Goal: Communication & Community: Participate in discussion

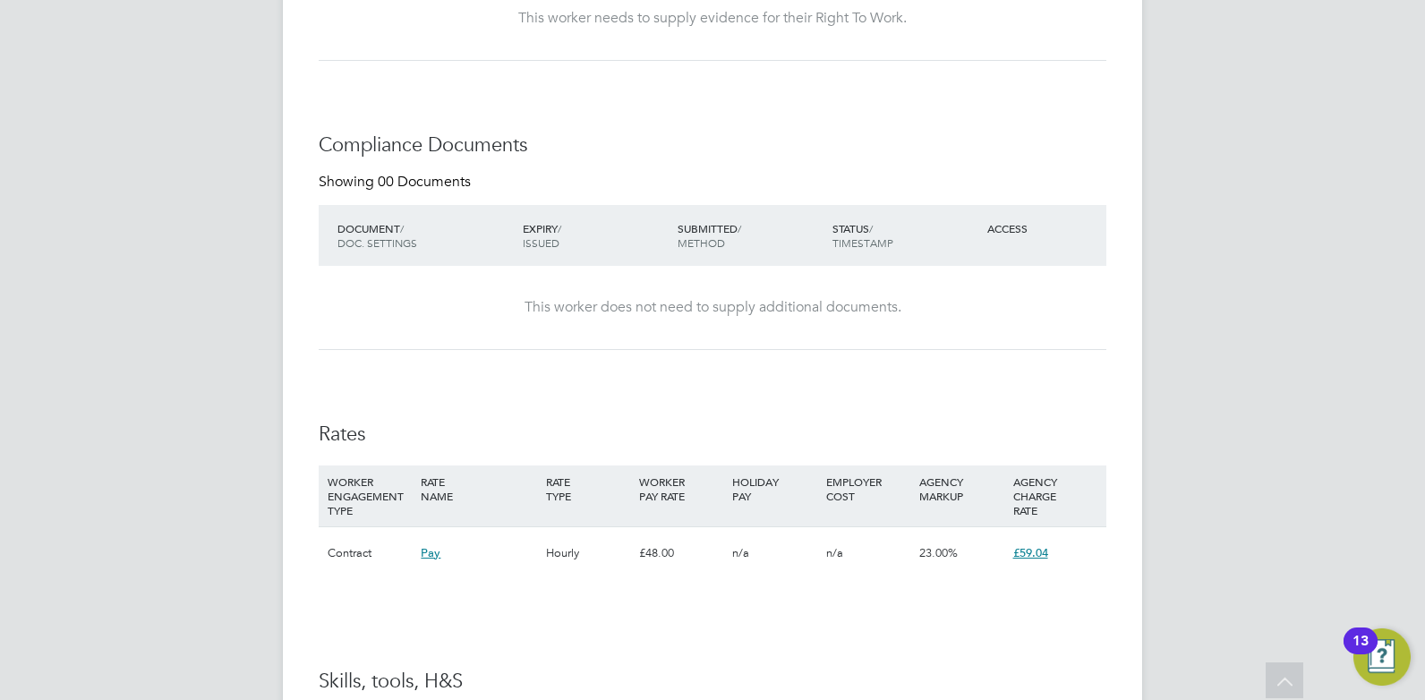
scroll to position [757, 0]
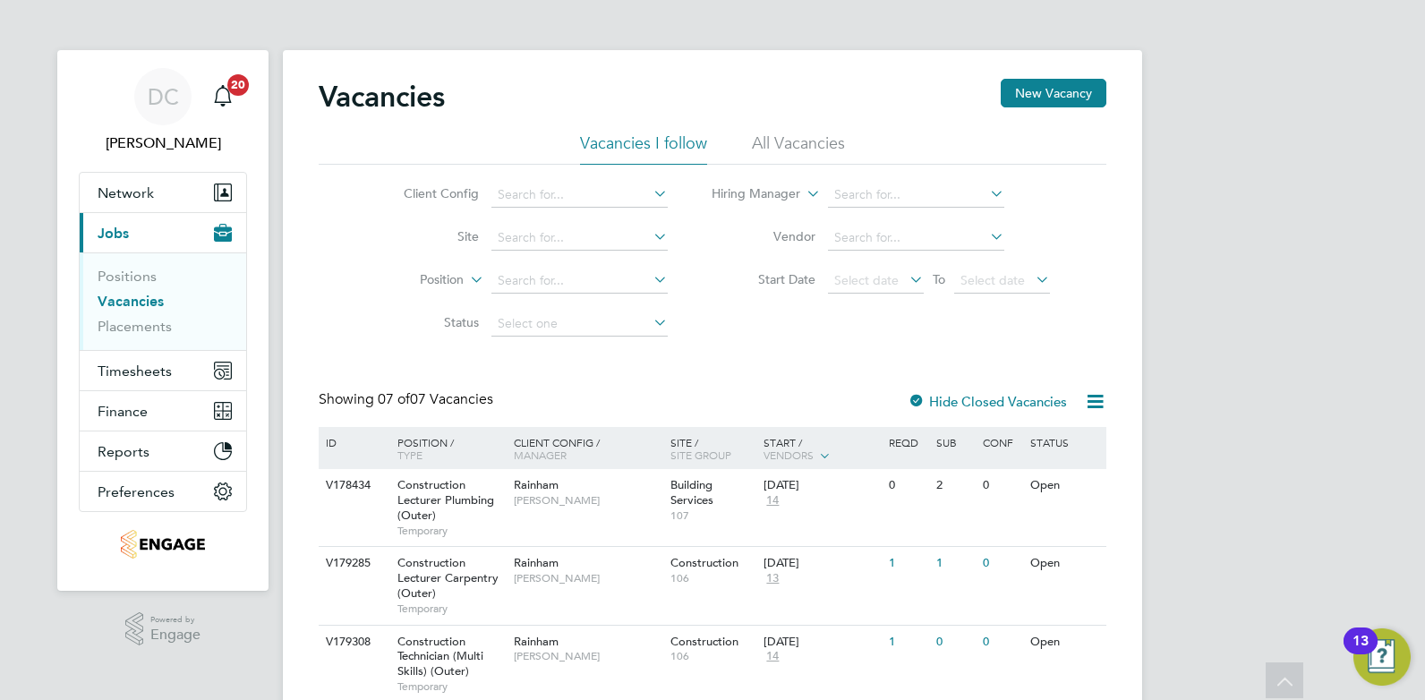
scroll to position [224, 0]
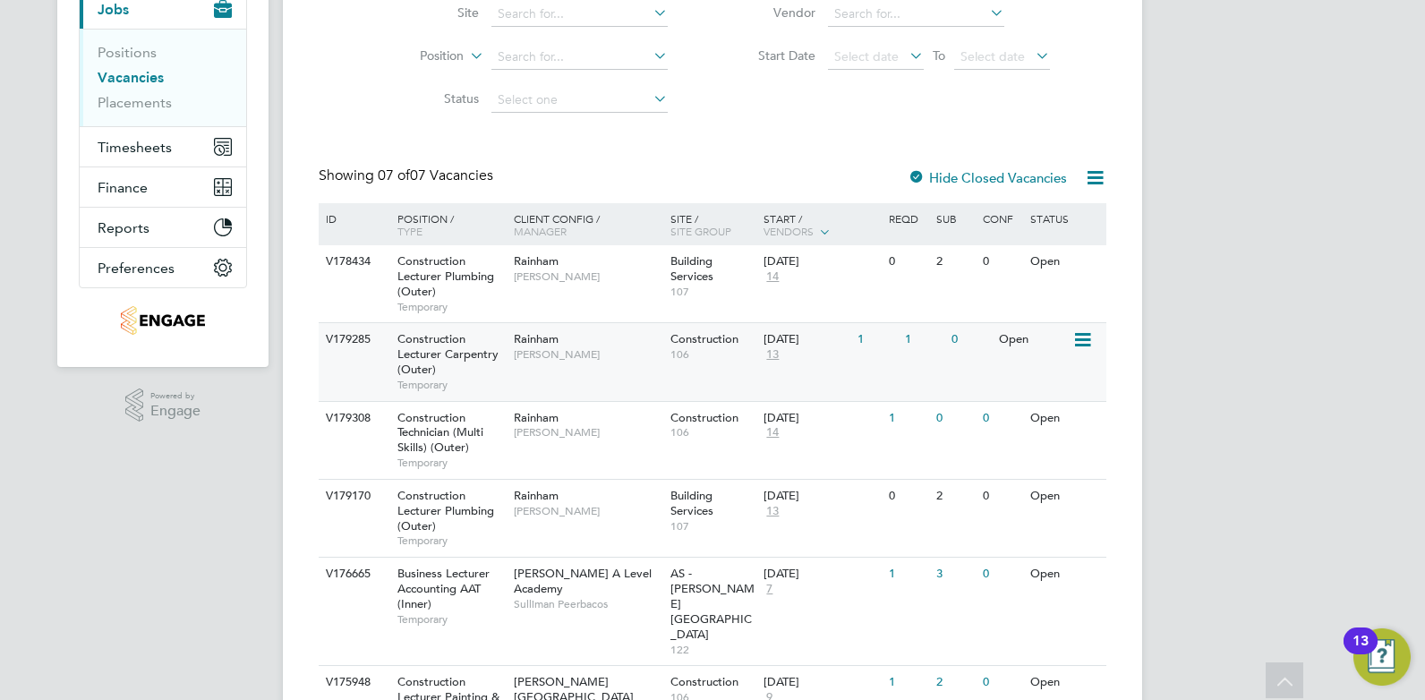
click at [624, 379] on div "V179285 Construction Lecturer Carpentry (Outer) Temporary Rainham Ian Rist Cons…" at bounding box center [713, 361] width 788 height 78
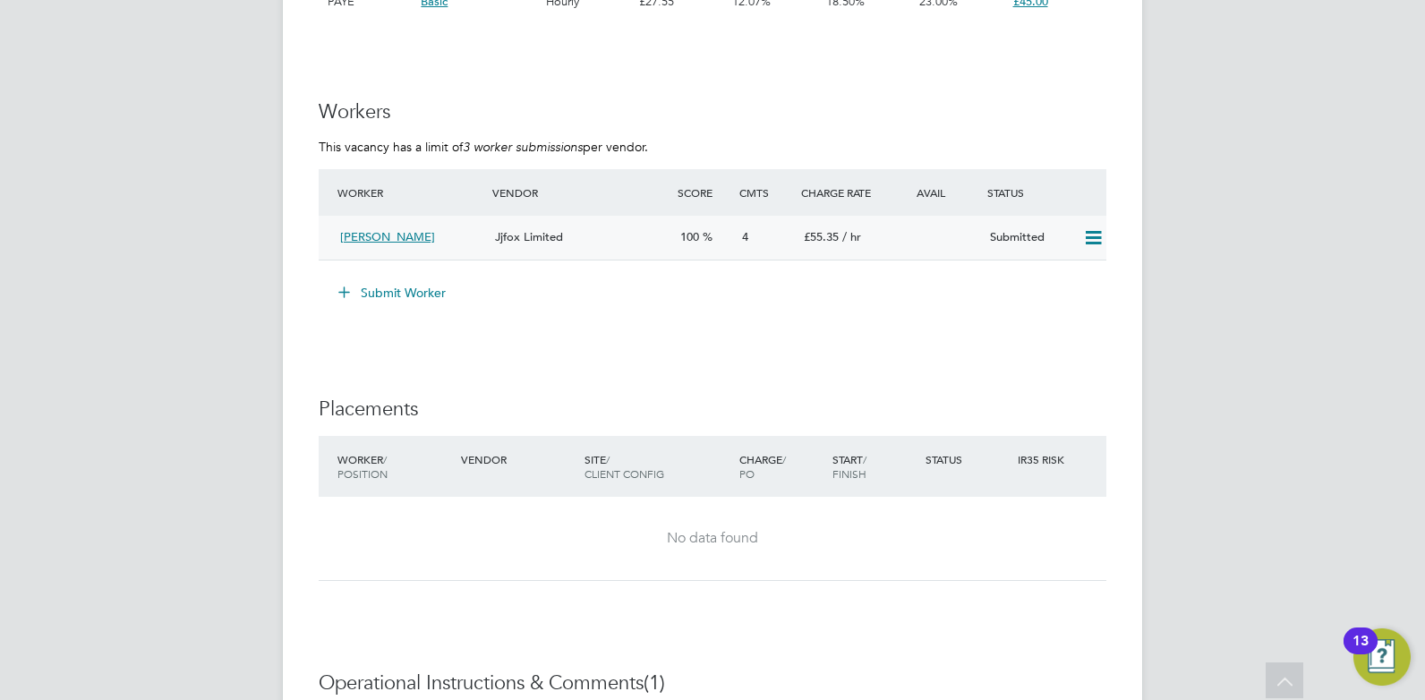
click at [638, 243] on div "Jjfox Limited" at bounding box center [580, 238] width 185 height 30
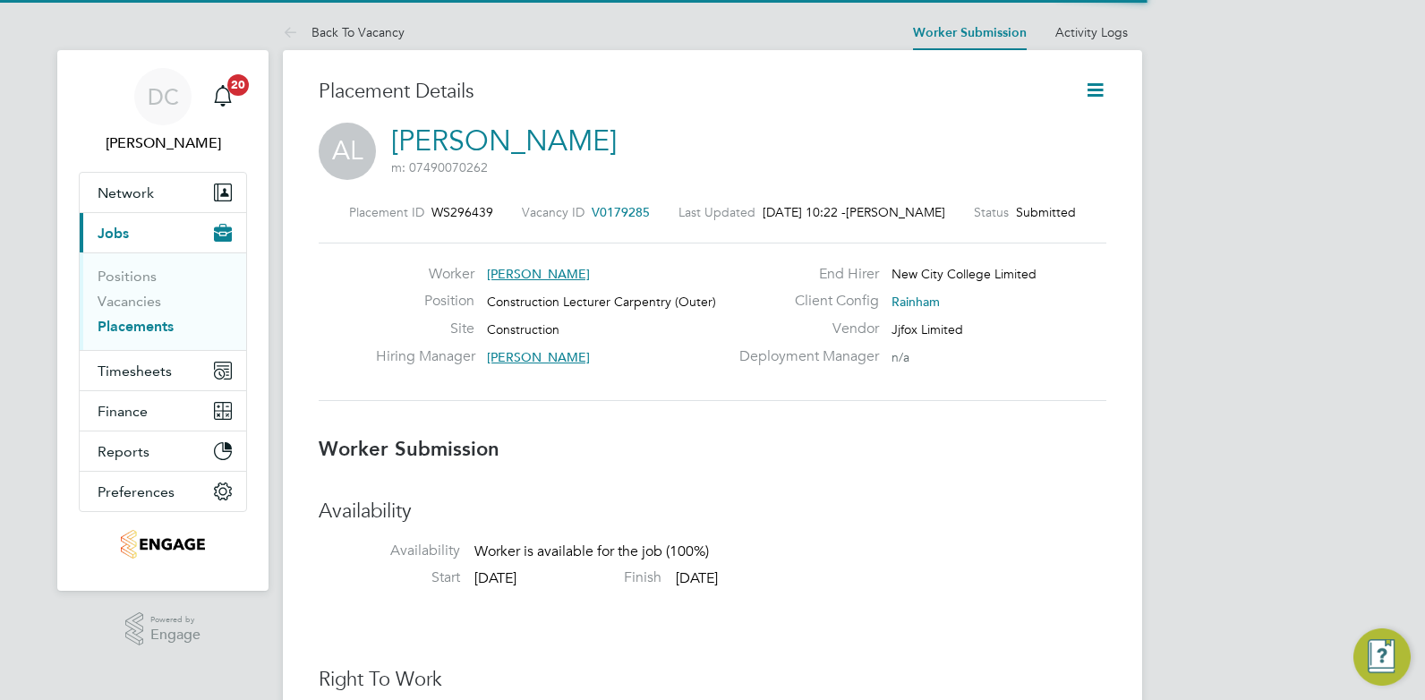
scroll to position [29, 354]
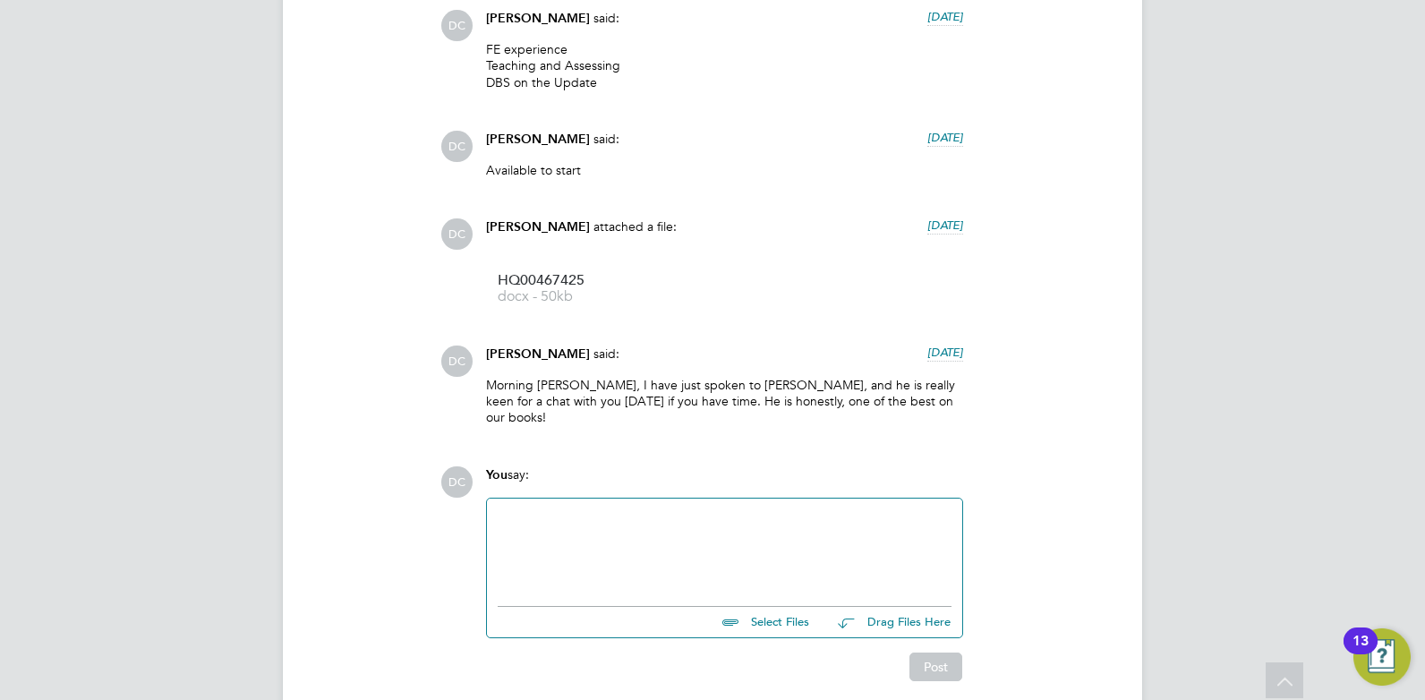
click at [746, 521] on div at bounding box center [725, 547] width 454 height 77
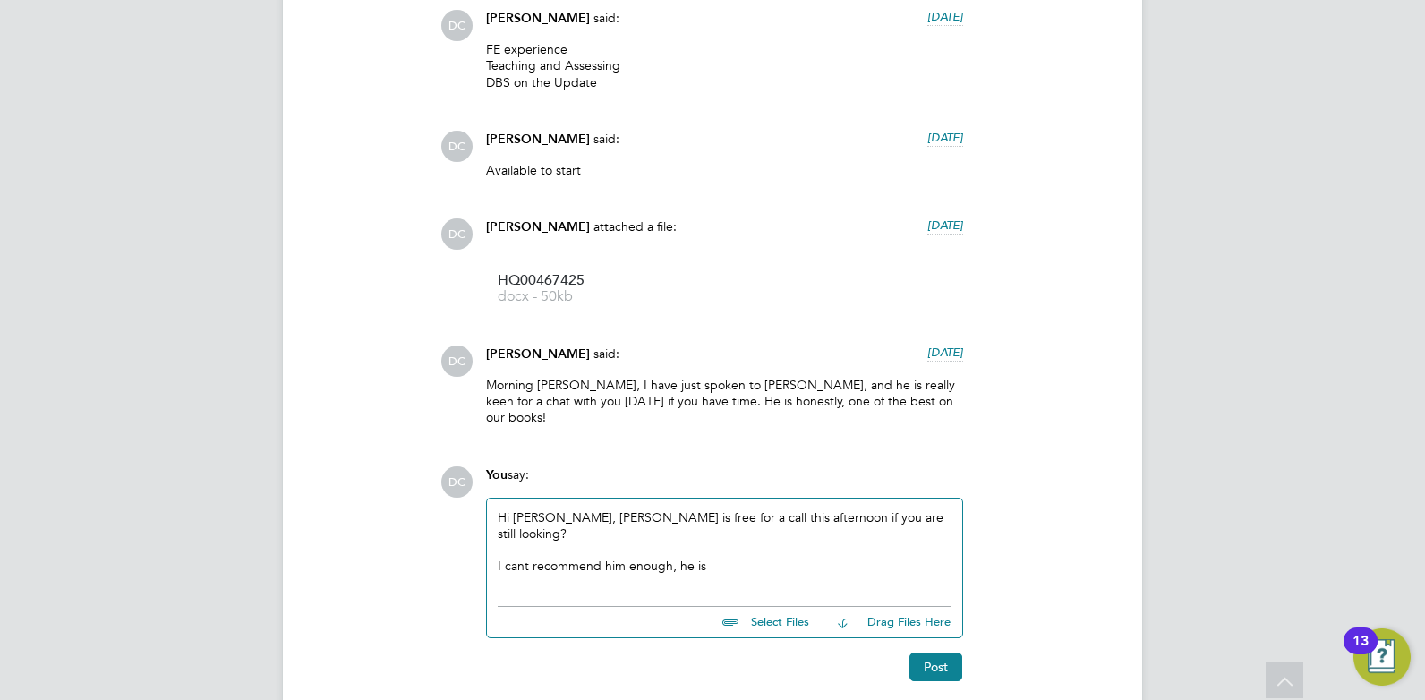
click at [715, 558] on div "I cant recommend him enough, he is" at bounding box center [725, 566] width 454 height 16
click at [706, 558] on div "I can't recommend him enough, he is" at bounding box center [725, 566] width 454 height 16
drag, startPoint x: 959, startPoint y: 663, endPoint x: 946, endPoint y: 663, distance: 12.6
click at [957, 664] on button "Post" at bounding box center [936, 667] width 53 height 29
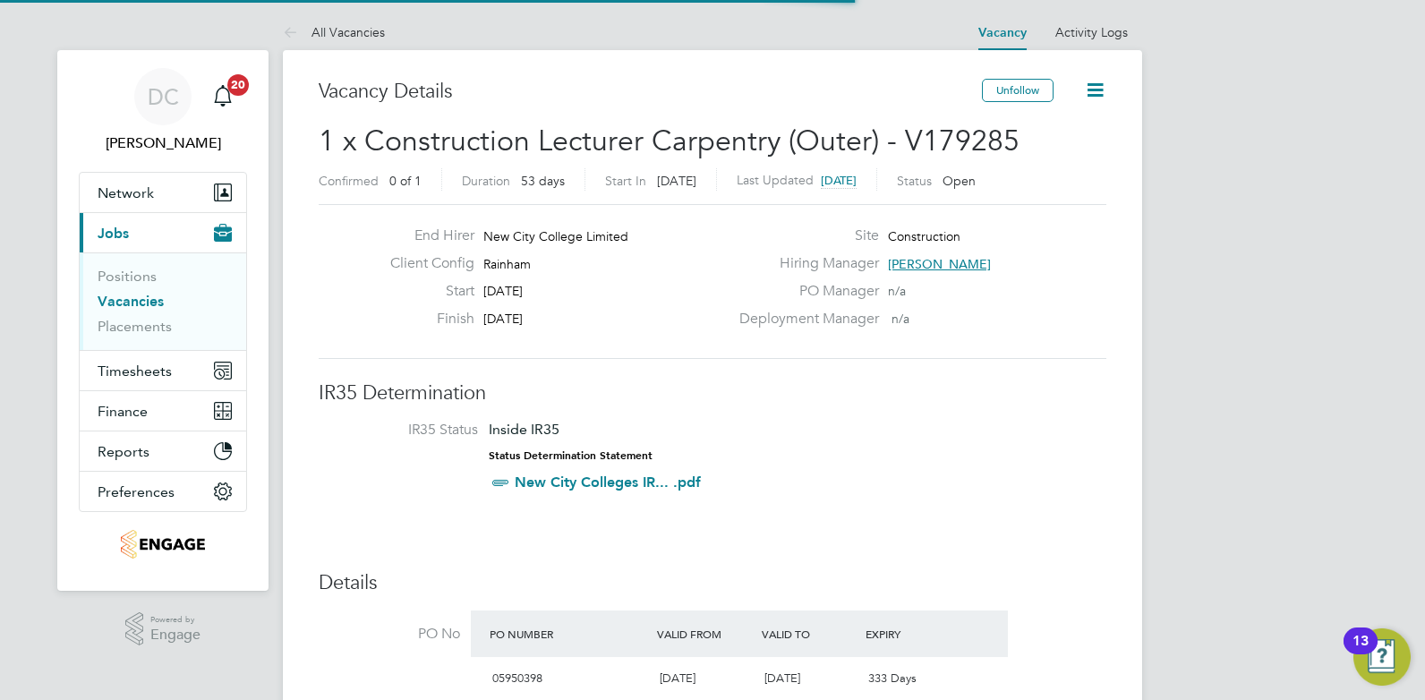
scroll to position [9, 9]
click at [366, 28] on link "All Vacancies" at bounding box center [334, 32] width 102 height 16
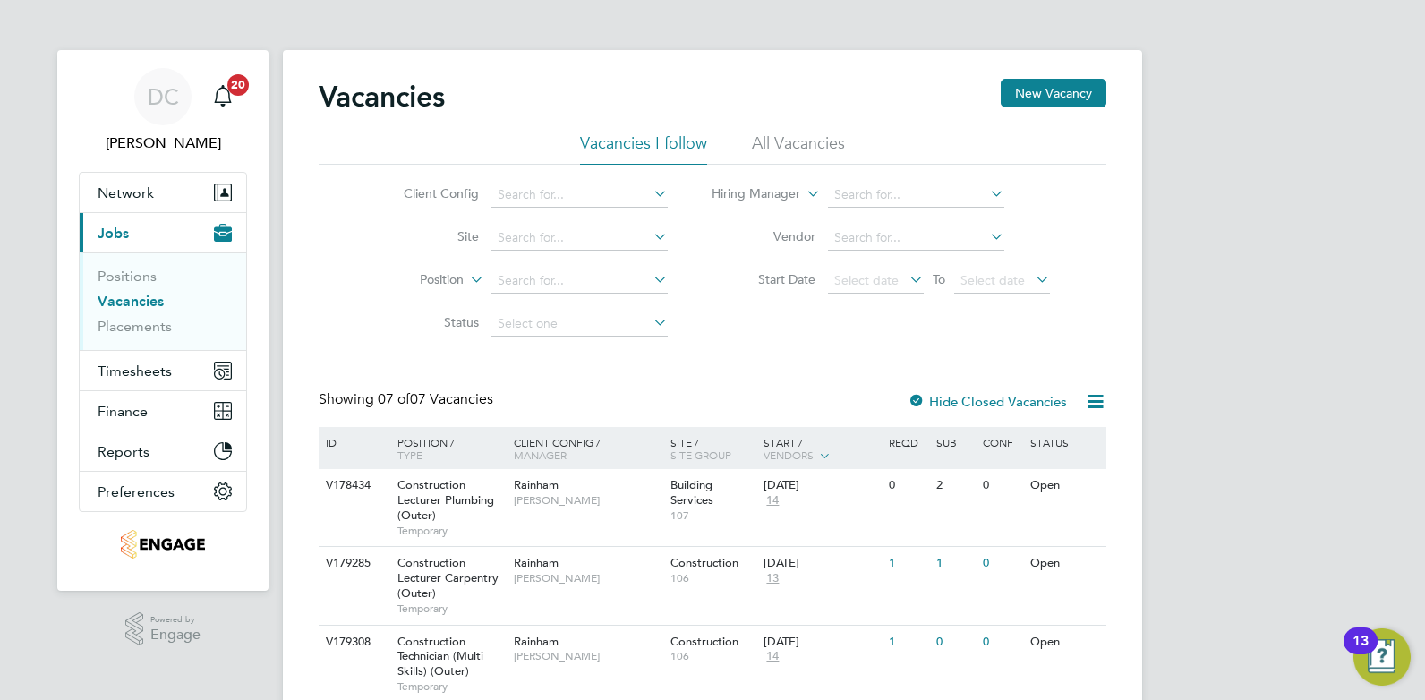
click at [778, 135] on li "All Vacancies" at bounding box center [798, 149] width 93 height 32
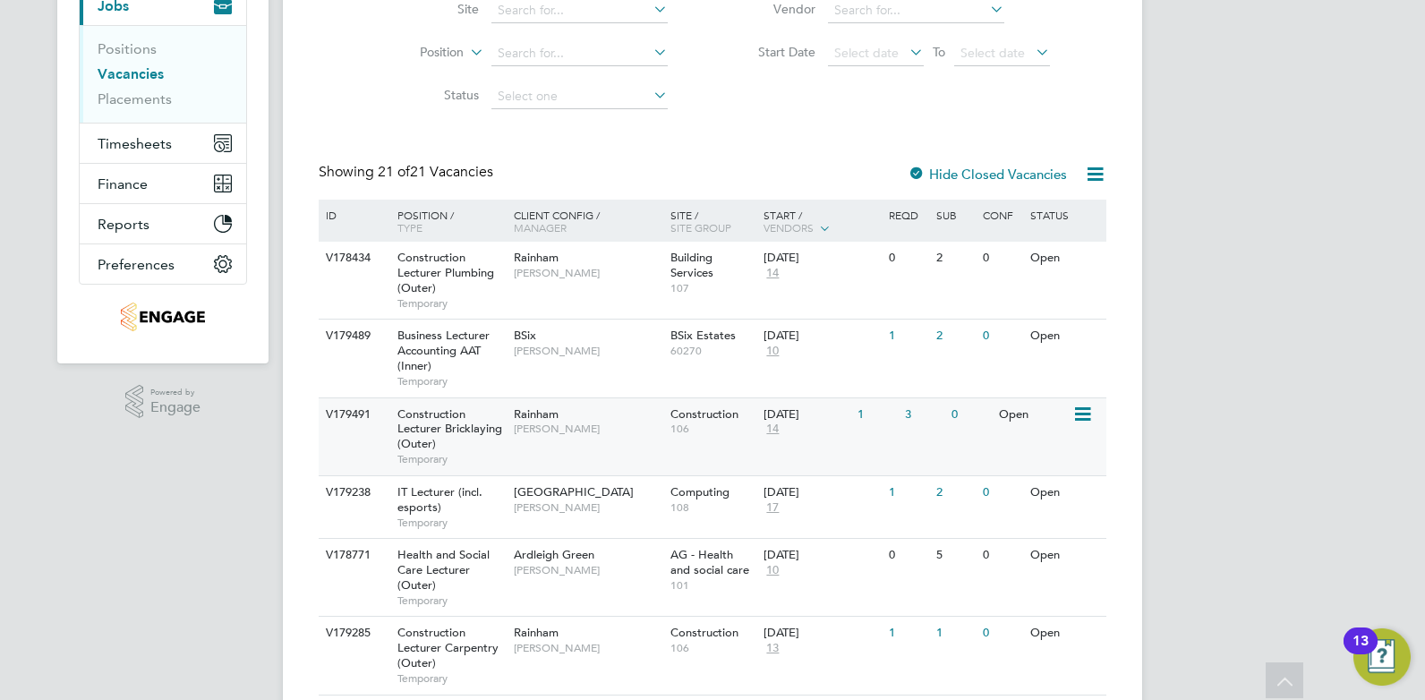
scroll to position [250, 0]
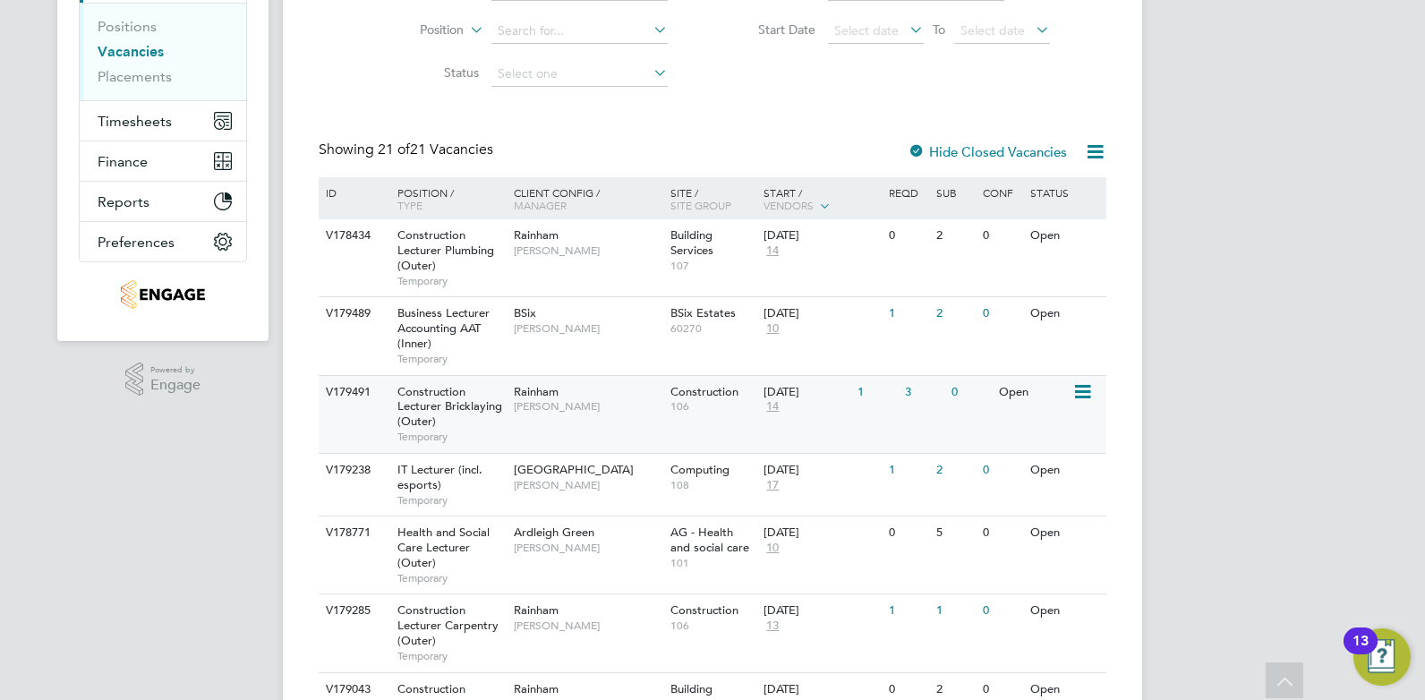
click at [771, 405] on span "14" at bounding box center [773, 406] width 18 height 15
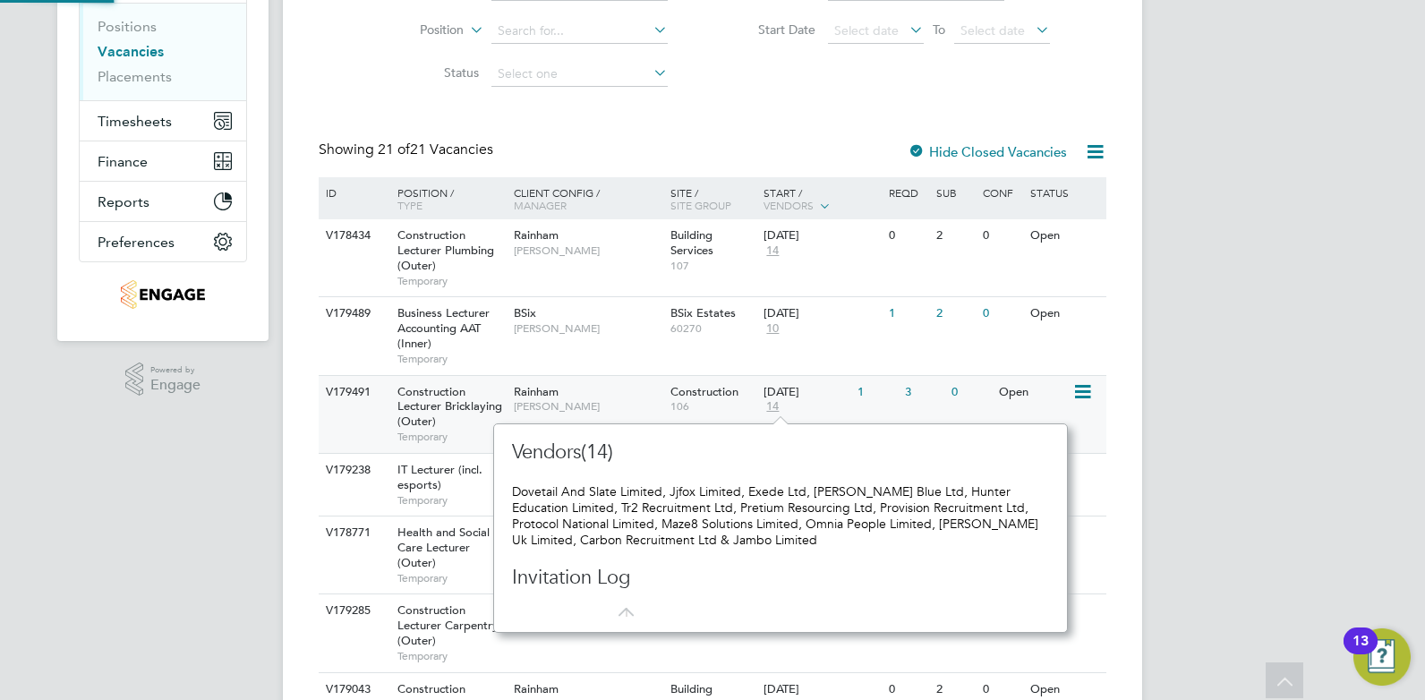
scroll to position [209, 560]
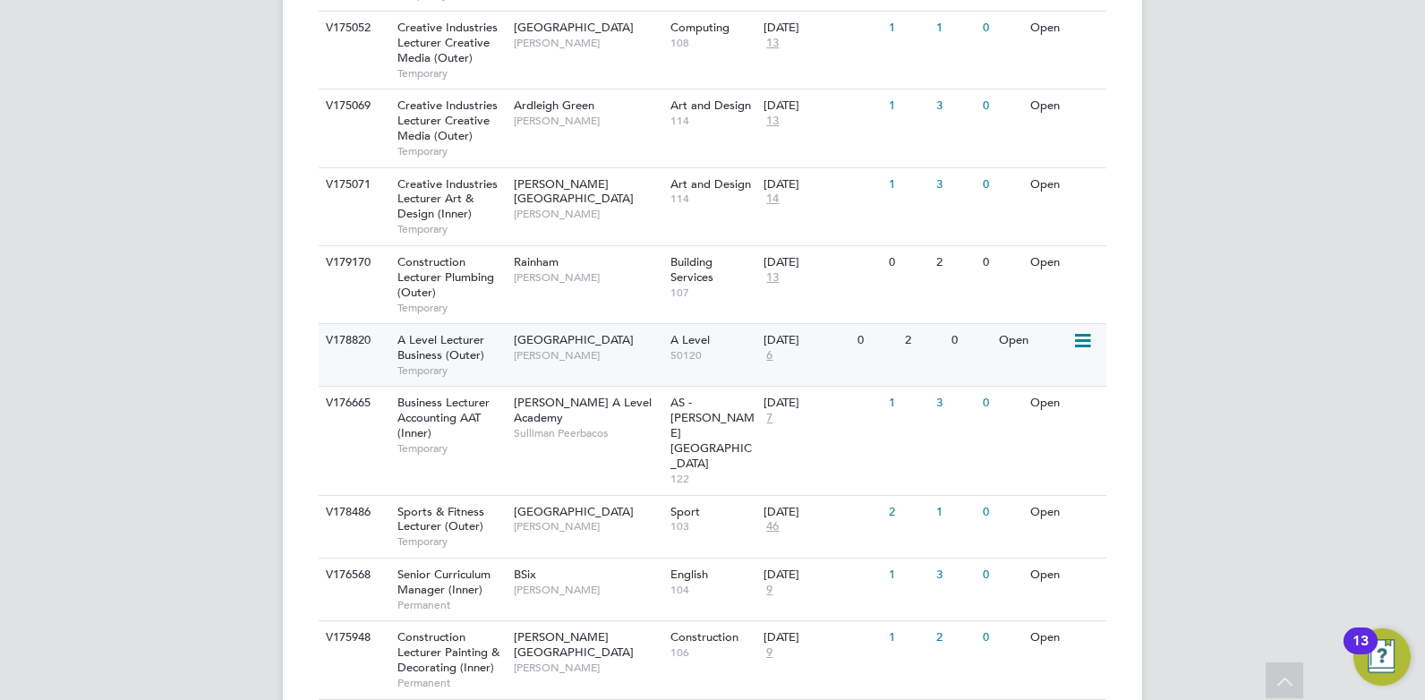
scroll to position [1414, 0]
